Goal: Answer question/provide support

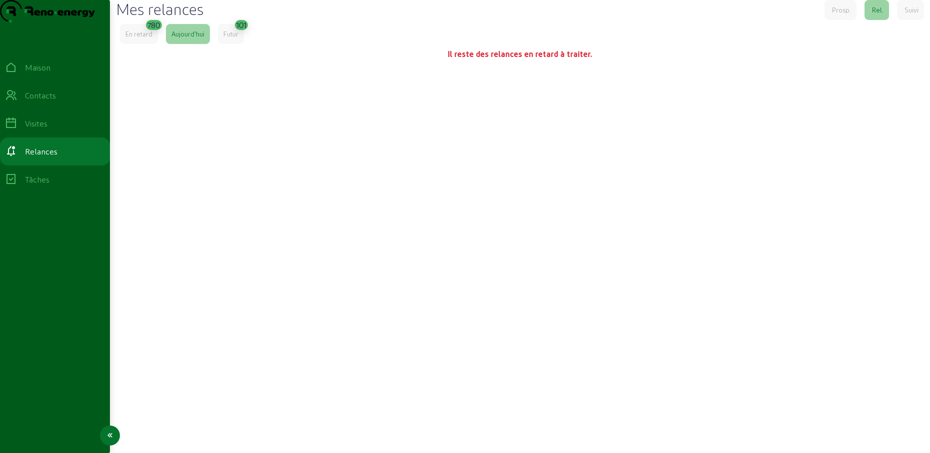
click at [17, 101] on icon at bounding box center [11, 95] width 12 height 12
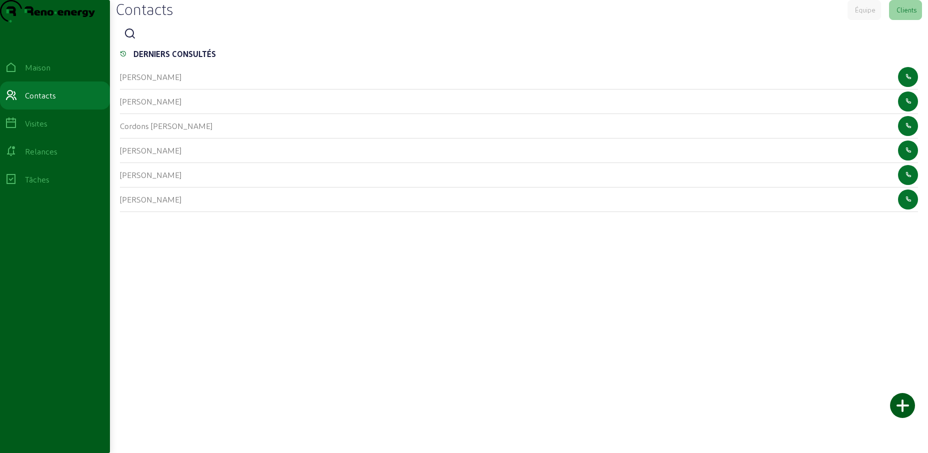
click at [132, 40] on icon at bounding box center [130, 34] width 12 height 12
click at [150, 40] on input at bounding box center [185, 34] width 90 height 12
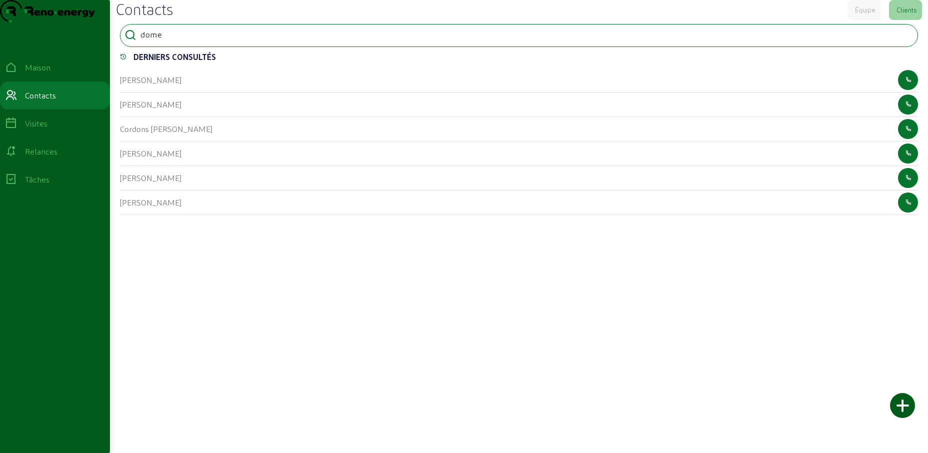
type input "dome"
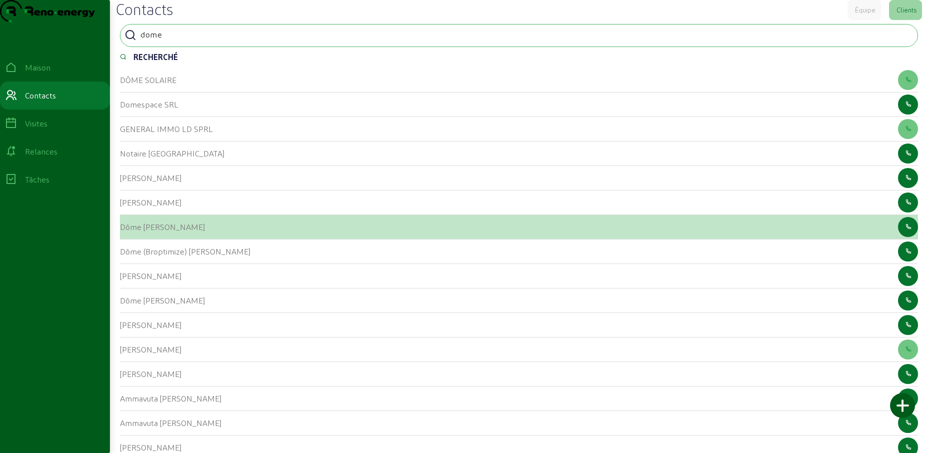
click at [139, 233] on div "Dôme [PERSON_NAME]" at bounding box center [162, 227] width 85 height 12
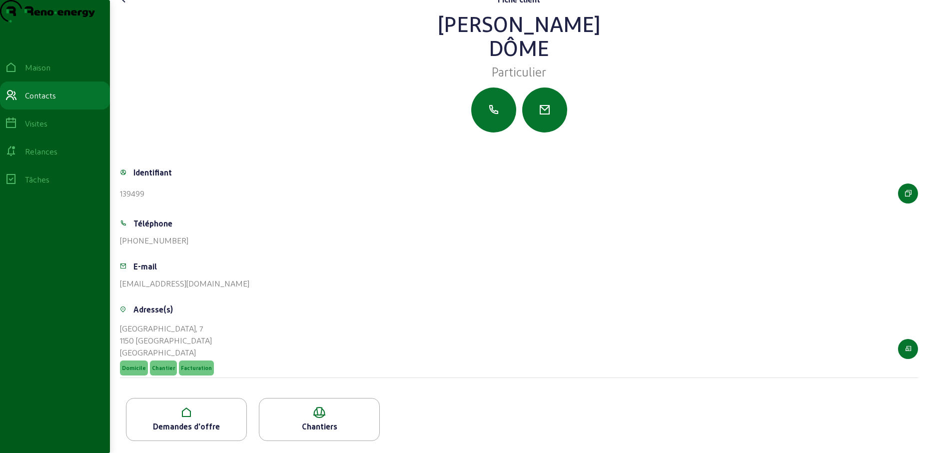
scroll to position [28, 0]
click at [215, 414] on icon at bounding box center [186, 412] width 120 height 12
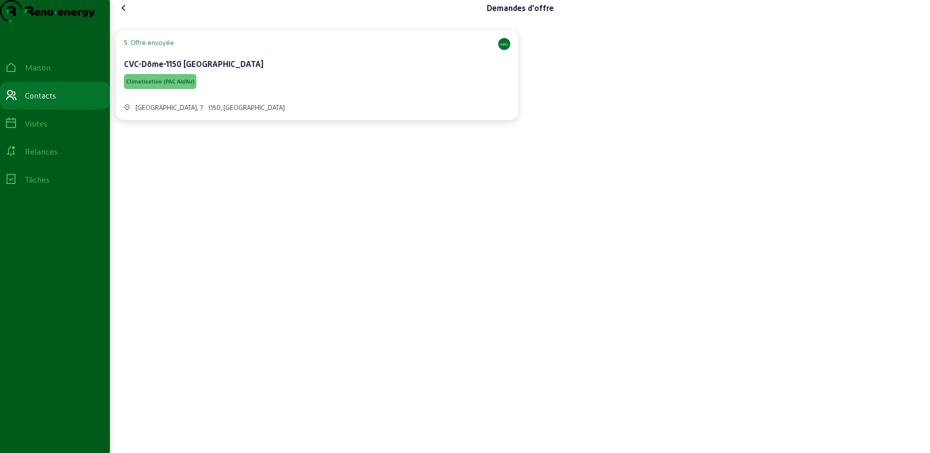
click at [415, 91] on div "Climatisation (PAC Air/Air)" at bounding box center [317, 81] width 386 height 19
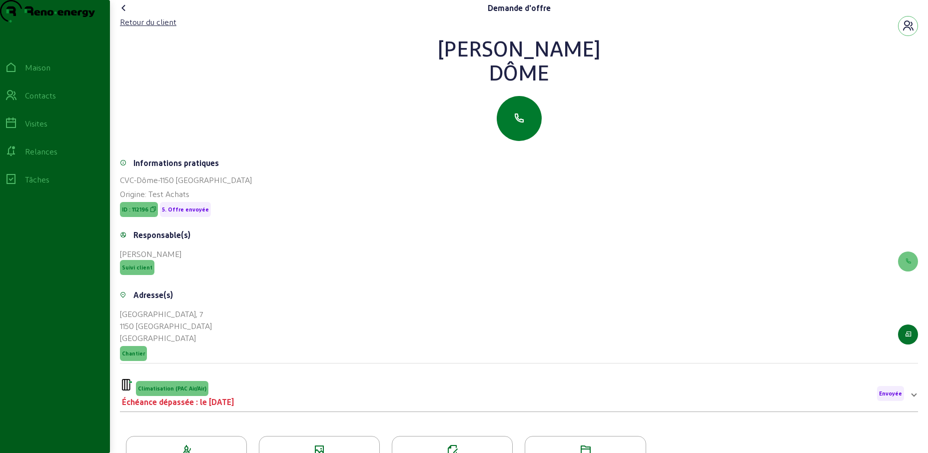
click at [516, 141] on button "button" at bounding box center [519, 118] width 45 height 45
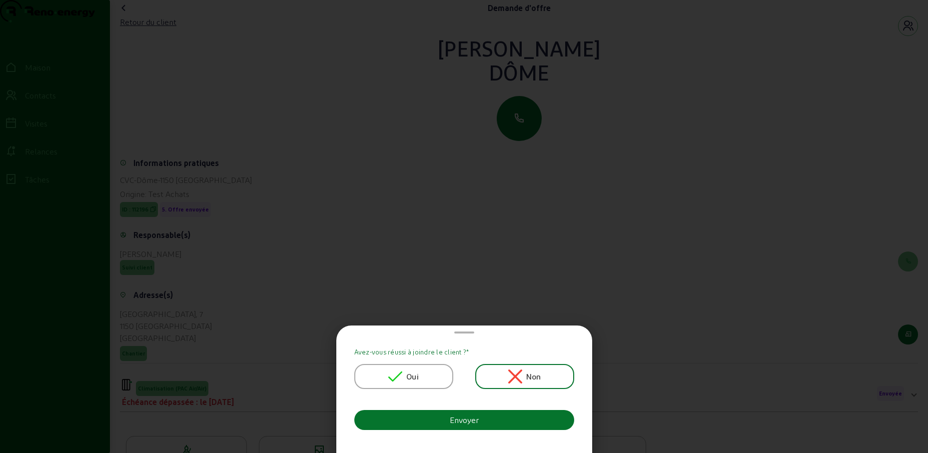
click at [412, 375] on font "Oui" at bounding box center [412, 375] width 12 height 9
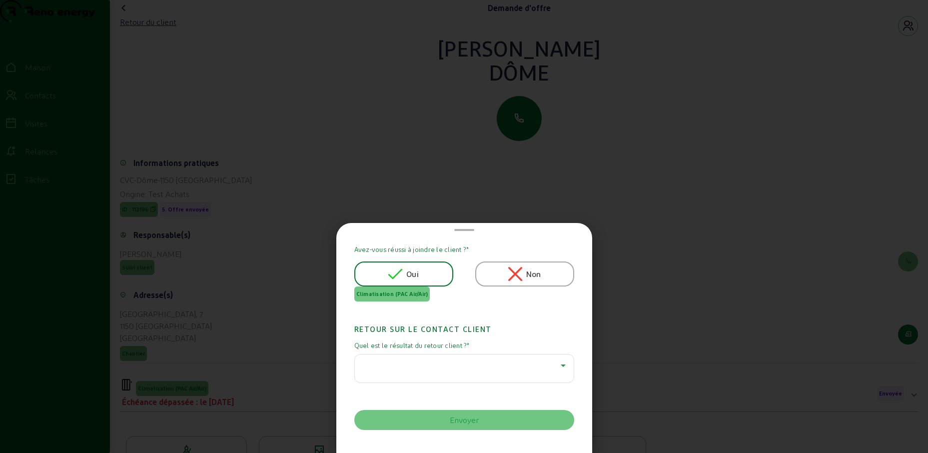
click at [407, 359] on div at bounding box center [462, 365] width 198 height 12
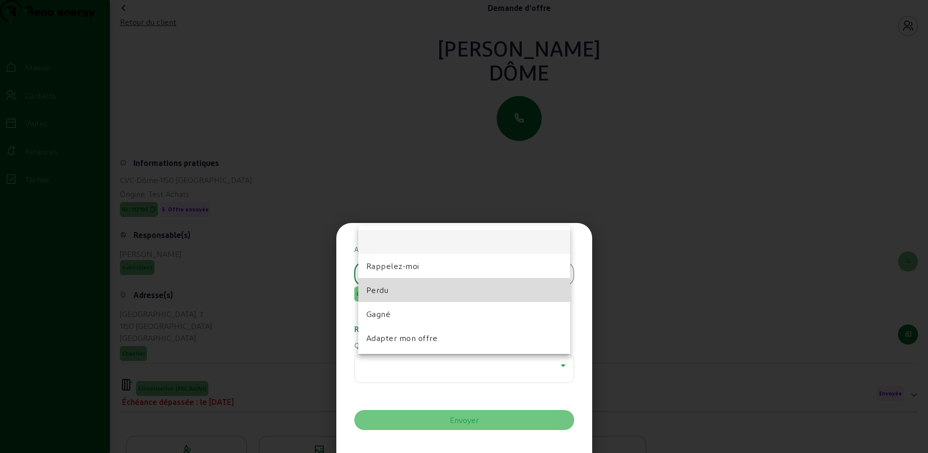
click at [395, 293] on mat-option "Perdu" at bounding box center [464, 290] width 212 height 24
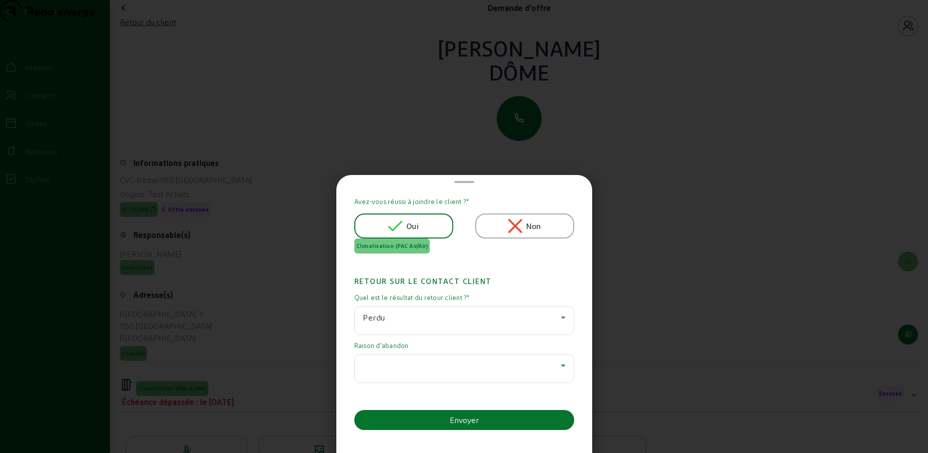
click at [403, 362] on div at bounding box center [462, 365] width 198 height 12
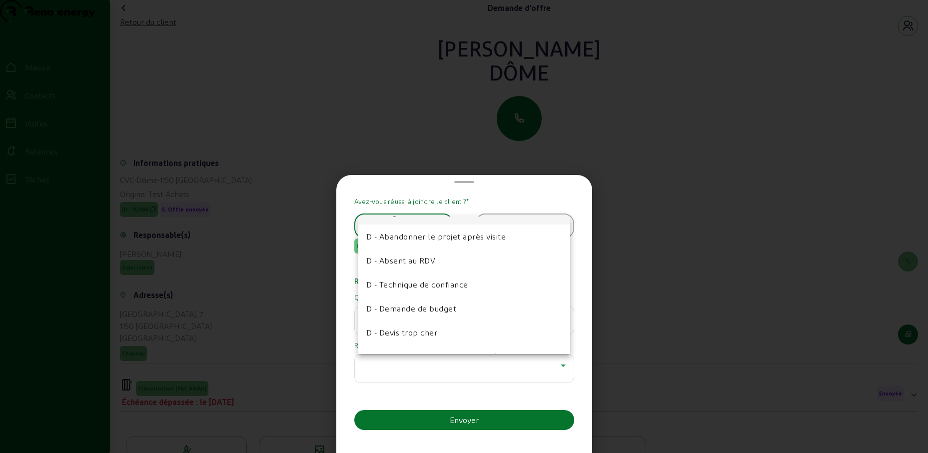
scroll to position [117, 0]
click at [402, 334] on font "D - Devis trop cher" at bounding box center [401, 330] width 71 height 9
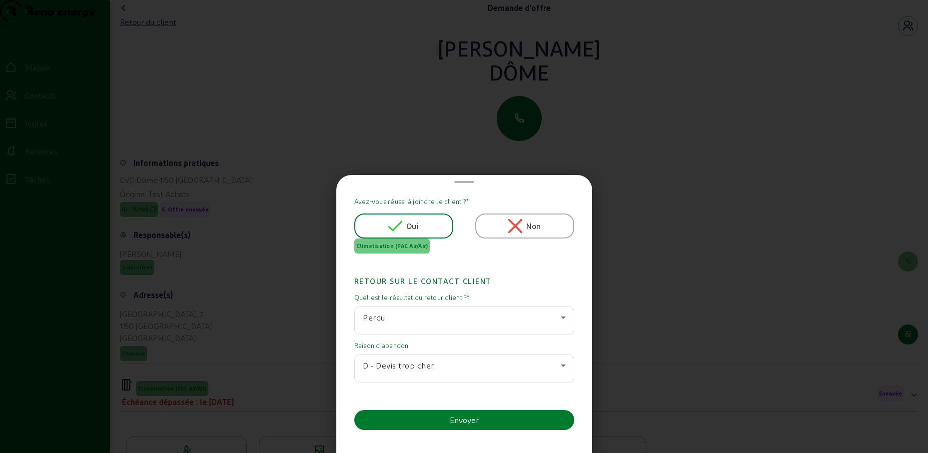
click at [430, 420] on button "Envoyer" at bounding box center [464, 420] width 220 height 20
